Goal: Transaction & Acquisition: Purchase product/service

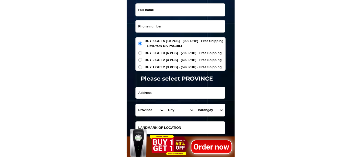
scroll to position [1695, 0]
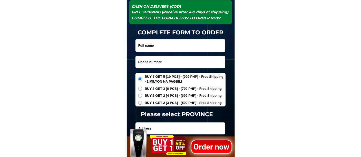
click at [148, 61] on input "Input phone_number" at bounding box center [180, 62] width 89 height 12
paste input "09559047254"
type input "09559047254"
click at [152, 45] on input "Input full_name" at bounding box center [180, 45] width 89 height 13
paste input "[PERSON_NAME]"
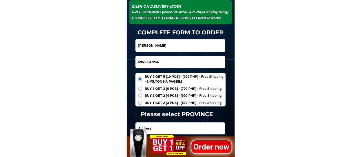
type input "[PERSON_NAME]"
click at [165, 103] on span "BUY 1 GET 2 [3 PCS] - (599 PHP) - Free Shipping" at bounding box center [183, 102] width 77 height 5
click at [142, 103] on input "BUY 1 GET 2 [3 PCS] - (599 PHP) - Free Shipping" at bounding box center [140, 103] width 4 height 4
radio input "true"
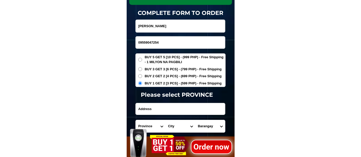
scroll to position [1724, 0]
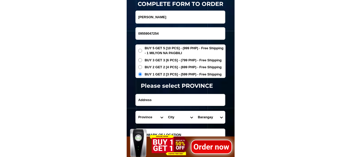
click at [155, 99] on input "Input address" at bounding box center [180, 100] width 89 height 12
paste input "brgy wakas tybas quezon.bay pass wakas katabi bhay [PERSON_NAME] store"
type input "brgy wakas tybas quezon.bay pass wakas katabi bhay [PERSON_NAME] store"
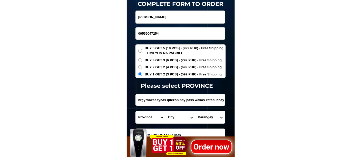
click at [149, 116] on select "Province [GEOGRAPHIC_DATA] [GEOGRAPHIC_DATA][PERSON_NAME][GEOGRAPHIC_DATA][GEOG…" at bounding box center [151, 117] width 30 height 12
click at [142, 118] on select "Province [GEOGRAPHIC_DATA] [GEOGRAPHIC_DATA][PERSON_NAME][GEOGRAPHIC_DATA][GEOG…" at bounding box center [151, 117] width 30 height 12
select select "63_397"
click at [136, 111] on select "Province [GEOGRAPHIC_DATA] [GEOGRAPHIC_DATA][PERSON_NAME][GEOGRAPHIC_DATA][GEOG…" at bounding box center [151, 117] width 30 height 12
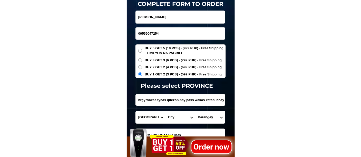
click at [171, 120] on select "City [GEOGRAPHIC_DATA][PERSON_NAME][GEOGRAPHIC_DATA][GEOGRAPHIC_DATA] [GEOGRAPH…" at bounding box center [181, 117] width 30 height 12
select select "63_3976874"
click at [166, 111] on select "City [GEOGRAPHIC_DATA][PERSON_NAME][GEOGRAPHIC_DATA][GEOGRAPHIC_DATA] [GEOGRAPH…" at bounding box center [181, 117] width 30 height 12
click at [206, 118] on select "Barangay Alitao Alsam ibaba Alsam [PERSON_NAME] zone i (pob.) [GEOGRAPHIC_DATA]…" at bounding box center [210, 117] width 30 height 12
select select "63_39768743592"
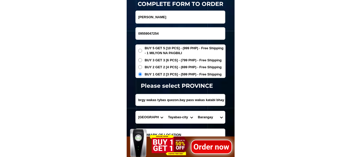
click at [195, 111] on select "Barangay Alitao Alsam ibaba Alsam [PERSON_NAME] zone i (pob.) [GEOGRAPHIC_DATA]…" at bounding box center [210, 117] width 30 height 12
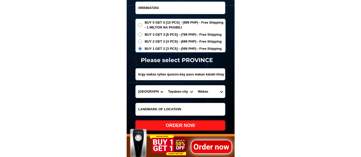
scroll to position [1781, 0]
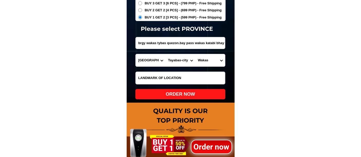
click at [190, 95] on div "ORDER NOW" at bounding box center [180, 94] width 90 height 7
radio input "true"
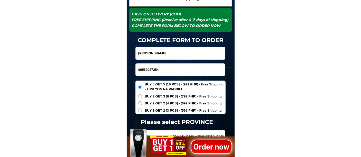
scroll to position [1667, 0]
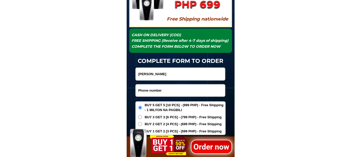
click at [153, 88] on input "Input phone_number" at bounding box center [180, 91] width 89 height 12
paste input "09559662268"
type input "09559662268"
click at [159, 80] on input "[PERSON_NAME]" at bounding box center [180, 74] width 89 height 13
paste input "Sol Omega Long"
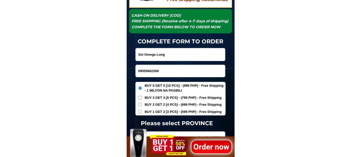
scroll to position [1695, 0]
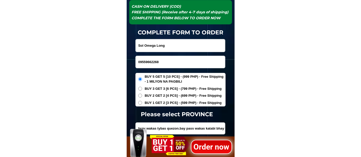
type input "Sol Omega Long"
click at [168, 97] on span "BUY 2 GET 2 [4 PCS] - (699 PHP) - Free Shipping" at bounding box center [183, 95] width 77 height 5
click at [142, 97] on input "BUY 2 GET 2 [4 PCS] - (699 PHP) - Free Shipping" at bounding box center [140, 96] width 4 height 4
radio input "true"
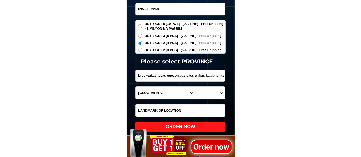
scroll to position [1752, 0]
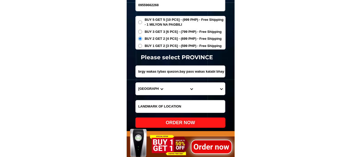
click at [159, 73] on input "brgy wakas tybas quezon.bay pass wakas katabi bhay [PERSON_NAME] store" at bounding box center [180, 72] width 89 height 12
paste input "85 pechayan kanan north fairview QC"
type input "85 pechayan kanan north fairview QC"
click at [146, 88] on select "Province [GEOGRAPHIC_DATA] [GEOGRAPHIC_DATA][PERSON_NAME][GEOGRAPHIC_DATA][GEOG…" at bounding box center [151, 89] width 30 height 12
click at [136, 83] on select "Province [GEOGRAPHIC_DATA] [GEOGRAPHIC_DATA][PERSON_NAME][GEOGRAPHIC_DATA][GEOG…" at bounding box center [151, 89] width 30 height 12
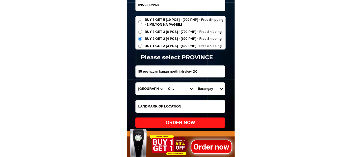
click at [173, 88] on select "City [GEOGRAPHIC_DATA][PERSON_NAME][GEOGRAPHIC_DATA][GEOGRAPHIC_DATA] [GEOGRAPH…" at bounding box center [181, 89] width 30 height 12
click at [149, 89] on select "Province [GEOGRAPHIC_DATA] [GEOGRAPHIC_DATA][PERSON_NAME][GEOGRAPHIC_DATA][GEOG…" at bounding box center [151, 89] width 30 height 12
select select "63_219"
click at [136, 83] on select "Province [GEOGRAPHIC_DATA] [GEOGRAPHIC_DATA][PERSON_NAME][GEOGRAPHIC_DATA][GEOG…" at bounding box center [151, 89] width 30 height 12
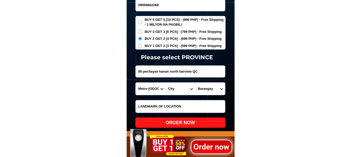
click at [179, 90] on select "City [GEOGRAPHIC_DATA] [GEOGRAPHIC_DATA] [GEOGRAPHIC_DATA] [GEOGRAPHIC_DATA]-ci…" at bounding box center [181, 89] width 30 height 12
select select "63_2194070"
click at [166, 83] on select "City [GEOGRAPHIC_DATA] [GEOGRAPHIC_DATA] [GEOGRAPHIC_DATA] [GEOGRAPHIC_DATA]-ci…" at bounding box center [181, 89] width 30 height 12
click at [203, 88] on select "Barangay [PERSON_NAME] [PERSON_NAME] Bagbag Bago bantay Bagong lipunan ng crame…" at bounding box center [210, 89] width 30 height 12
select select "63_21940702958"
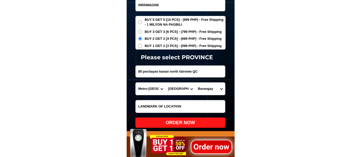
click at [195, 83] on select "Barangay [PERSON_NAME] [PERSON_NAME] Bagbag Bago bantay Bagong lipunan ng crame…" at bounding box center [210, 89] width 30 height 12
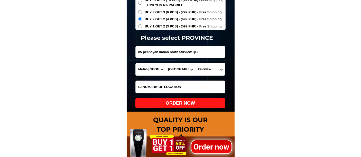
scroll to position [1781, 0]
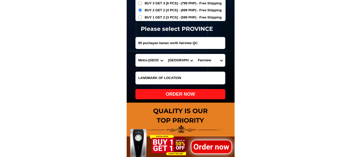
click at [188, 98] on div "ORDER NOW" at bounding box center [180, 94] width 90 height 10
radio input "true"
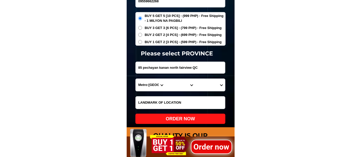
scroll to position [1724, 0]
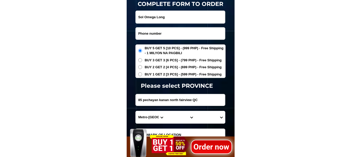
click at [162, 34] on input "Input phone_number" at bounding box center [180, 33] width 89 height 12
paste input "09953663473"
type input "09953663473"
click at [170, 15] on input "Sol Omega Long" at bounding box center [180, 17] width 89 height 13
paste input "Fe Berdote"
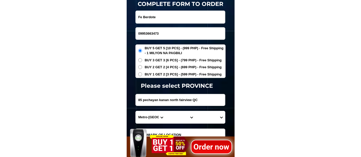
type input "Fe Berdote"
click at [157, 60] on span "BUY 3 GET 3 [6 PCS] - (799 PHP) - Free Shipping" at bounding box center [183, 60] width 77 height 5
click at [142, 60] on input "BUY 3 GET 3 [6 PCS] - (799 PHP) - Free Shipping" at bounding box center [140, 60] width 4 height 4
radio input "true"
click at [159, 100] on input "Input address" at bounding box center [180, 100] width 89 height 12
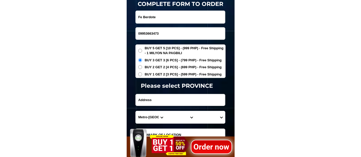
paste input "195Daqiuno st znd aue [GEOGRAPHIC_DATA]"
paste input "bgy 43road 2"
type input "195Daqiuno st znd aue [GEOGRAPHIC_DATA], bgy 43road 2"
click at [150, 116] on select "Province [GEOGRAPHIC_DATA] [GEOGRAPHIC_DATA][PERSON_NAME][GEOGRAPHIC_DATA][GEOG…" at bounding box center [151, 117] width 30 height 12
select select "63_219"
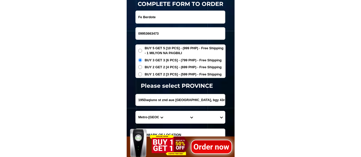
click at [136, 111] on select "Province [GEOGRAPHIC_DATA] [GEOGRAPHIC_DATA][PERSON_NAME][GEOGRAPHIC_DATA][GEOG…" at bounding box center [151, 117] width 30 height 12
click at [176, 117] on select "City [GEOGRAPHIC_DATA] [GEOGRAPHIC_DATA] [GEOGRAPHIC_DATA] [GEOGRAPHIC_DATA]-ci…" at bounding box center [181, 117] width 30 height 12
select select "63_2199773"
click at [166, 111] on select "City [GEOGRAPHIC_DATA] [GEOGRAPHIC_DATA] [GEOGRAPHIC_DATA] [GEOGRAPHIC_DATA]-ci…" at bounding box center [181, 117] width 30 height 12
click at [207, 116] on select "[GEOGRAPHIC_DATA]" at bounding box center [210, 117] width 30 height 12
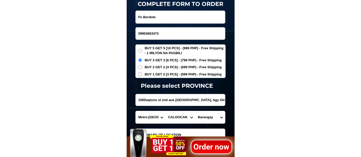
select select "63_21997735071"
click at [195, 111] on select "[GEOGRAPHIC_DATA]" at bounding box center [210, 117] width 30 height 12
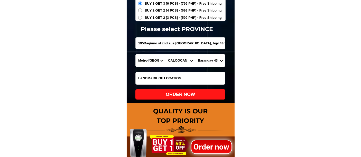
scroll to position [1781, 0]
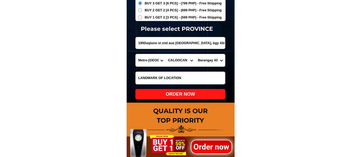
click at [182, 92] on div "ORDER NOW" at bounding box center [180, 94] width 90 height 7
type input "195Daqiuno st znd aue [GEOGRAPHIC_DATA], bgy 43road 2"
radio input "true"
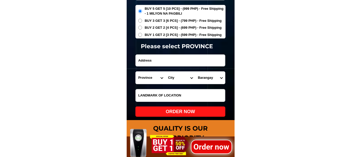
scroll to position [1724, 0]
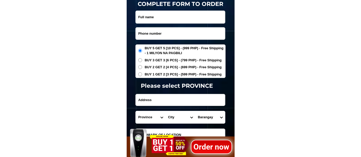
click at [157, 30] on input "Input phone_number" at bounding box center [180, 33] width 89 height 12
paste input "09657320282"
type input "09657320282"
click at [155, 18] on input "Input full_name" at bounding box center [180, 17] width 89 height 13
paste input "Rosendo Sigua"
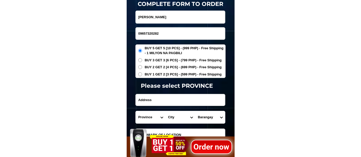
type input "Rosendo Sigua"
click at [161, 74] on span "BUY 1 GET 2 [3 PCS] - (599 PHP) - Free Shipping" at bounding box center [183, 74] width 77 height 5
click at [142, 74] on input "BUY 1 GET 2 [3 PCS] - (599 PHP) - Free Shipping" at bounding box center [140, 74] width 4 height 4
radio input "true"
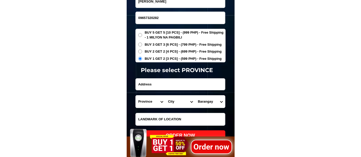
scroll to position [1752, 0]
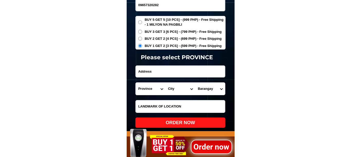
click at [168, 73] on input "Input address" at bounding box center [180, 72] width 89 height 12
paste input "purok 4 sapang jaen likod ng gasoline station region 3"
type input "purok 4 sapang jaen likod ng gasoline station region 3"
click at [145, 90] on select "Province [GEOGRAPHIC_DATA] [GEOGRAPHIC_DATA][PERSON_NAME][GEOGRAPHIC_DATA][GEOG…" at bounding box center [151, 89] width 30 height 12
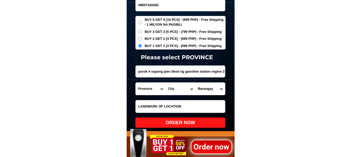
click at [152, 89] on select "Province [GEOGRAPHIC_DATA] [GEOGRAPHIC_DATA][PERSON_NAME][GEOGRAPHIC_DATA][GEOG…" at bounding box center [151, 89] width 30 height 12
select select "63_198"
click at [136, 83] on select "Province [GEOGRAPHIC_DATA] [GEOGRAPHIC_DATA][PERSON_NAME][GEOGRAPHIC_DATA][GEOG…" at bounding box center [151, 89] width 30 height 12
click at [171, 88] on select "City Aliaga Bongabon Cabanatuan-city Cabiao Carranglan Cuyapo Gabaldon Gapan-ci…" at bounding box center [181, 89] width 30 height 12
select select "63_1981953"
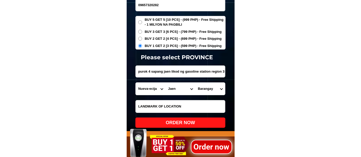
click at [166, 83] on select "City Aliaga Bongabon Cabanatuan-city Cabiao Carranglan Cuyapo Gabaldon Gapan-ci…" at bounding box center [181, 89] width 30 height 12
click at [206, 86] on select "Barangay Antonino (pob.) Calabasa Dampulan (pob.) Don mariano marcos (pob.) Hil…" at bounding box center [210, 89] width 30 height 12
select select "63_19819532408"
click at [195, 83] on select "Barangay Antonino (pob.) Calabasa Dampulan (pob.) Don mariano marcos (pob.) Hil…" at bounding box center [210, 89] width 30 height 12
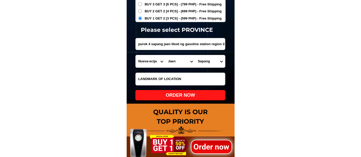
scroll to position [1781, 0]
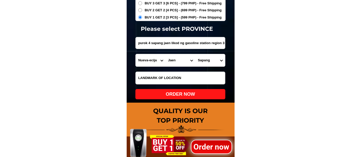
click at [180, 95] on div "ORDER NOW" at bounding box center [180, 94] width 90 height 7
radio input "true"
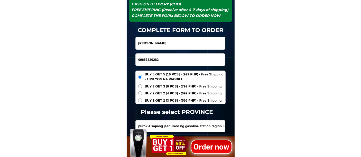
scroll to position [1695, 0]
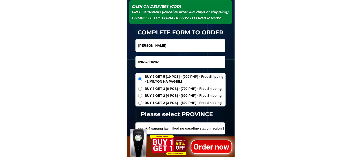
click at [174, 60] on input "09657320282" at bounding box center [180, 62] width 89 height 12
paste input "09952155068"
type input "09952155068"
click at [156, 47] on input "Rosendo Sigua" at bounding box center [180, 45] width 89 height 13
paste input "David Borja"
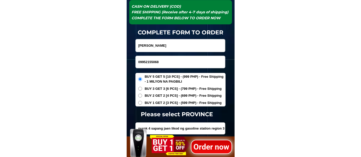
type input "David Borja"
click at [157, 102] on span "BUY 1 GET 2 [3 PCS] - (599 PHP) - Free Shipping" at bounding box center [183, 102] width 77 height 5
click at [142, 102] on input "BUY 1 GET 2 [3 PCS] - (599 PHP) - Free Shipping" at bounding box center [140, 103] width 4 height 4
radio input "true"
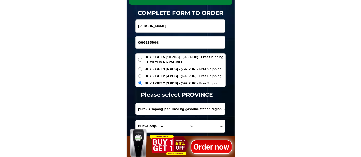
scroll to position [1724, 0]
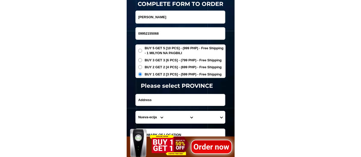
click at [158, 99] on input "Input address" at bounding box center [180, 100] width 89 height 12
paste input "Brgy 32 A Lapaz laoag city"
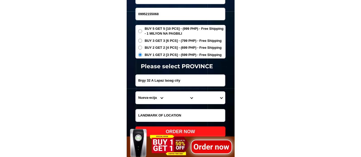
scroll to position [1752, 0]
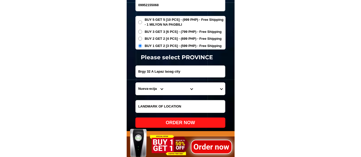
type input "Brgy 32 A Lapaz laoag city"
click at [150, 89] on select "Province [GEOGRAPHIC_DATA] [GEOGRAPHIC_DATA][PERSON_NAME][GEOGRAPHIC_DATA][GEOG…" at bounding box center [151, 89] width 30 height 12
select select "63_473"
click at [136, 83] on select "Province [GEOGRAPHIC_DATA] [GEOGRAPHIC_DATA][PERSON_NAME][GEOGRAPHIC_DATA][GEOG…" at bounding box center [151, 89] width 30 height 12
click at [176, 89] on select "City Adams Bacarra Badoc Bangui Banna Batac-city Carasi Currimao Dingras Dumaln…" at bounding box center [181, 89] width 30 height 12
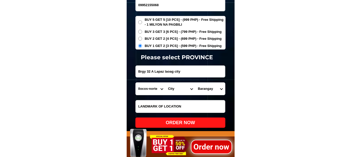
select select "63_4738350"
click at [166, 83] on select "City Adams Bacarra Badoc Bangui Banna Batac-city Carasi Currimao Dingras Dumaln…" at bounding box center [181, 89] width 30 height 12
click at [207, 90] on select "Barangay Bgy. no. 1 Bgy. no. 1 san lorenzo (pob.) Bgy. no. 10 Bgy. no. 10 san j…" at bounding box center [210, 89] width 30 height 12
click at [215, 89] on select "Barangay Bgy. no. 1 Bgy. no. 1 san lorenzo (pob.) Bgy. no. 10 Bgy. no. 10 san j…" at bounding box center [210, 89] width 30 height 12
select select "63_473835030375"
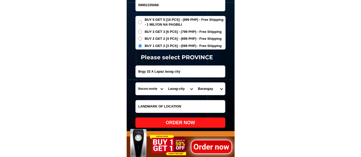
click at [195, 83] on select "Barangay Bgy. no. 1 Bgy. no. 1 san lorenzo (pob.) Bgy. no. 10 Bgy. no. 10 san j…" at bounding box center [210, 89] width 30 height 12
click at [186, 121] on div "ORDER NOW" at bounding box center [180, 123] width 90 height 7
radio input "true"
